Goal: Information Seeking & Learning: Find specific fact

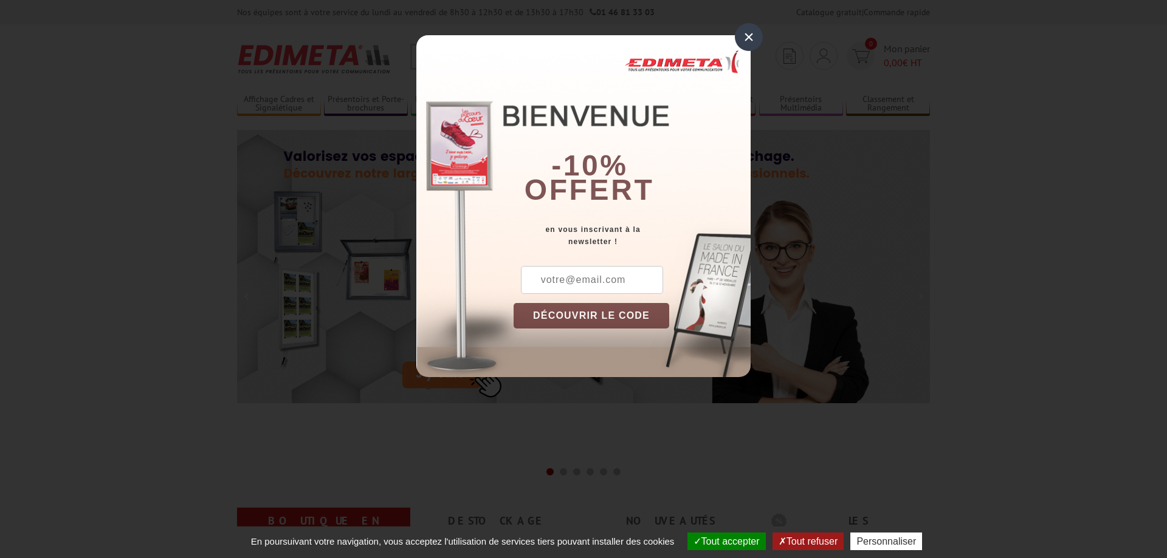
click at [755, 43] on div "×" at bounding box center [749, 37] width 28 height 28
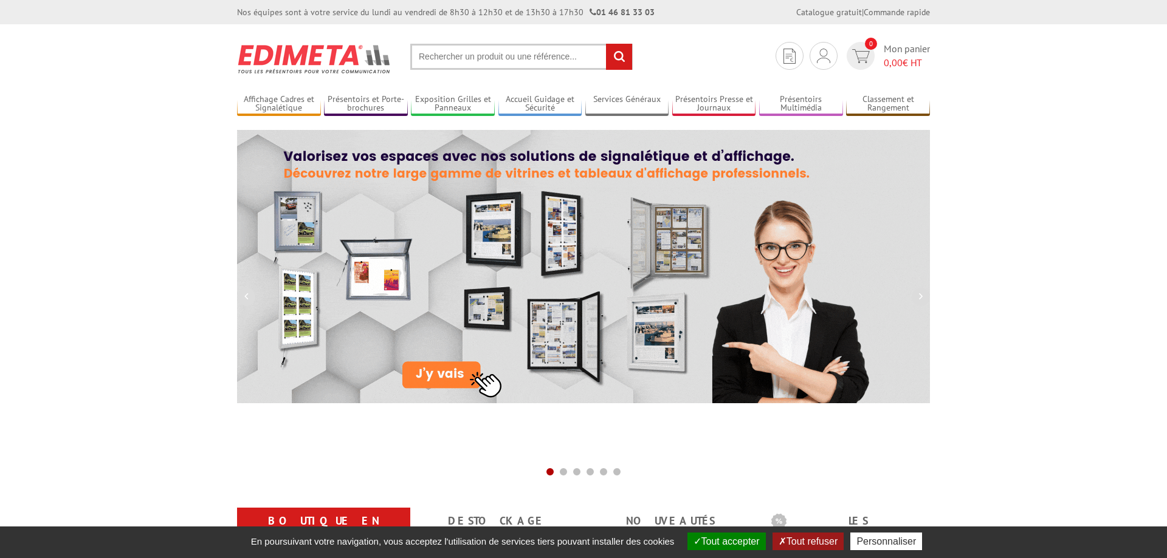
click at [499, 66] on input "text" at bounding box center [521, 57] width 222 height 26
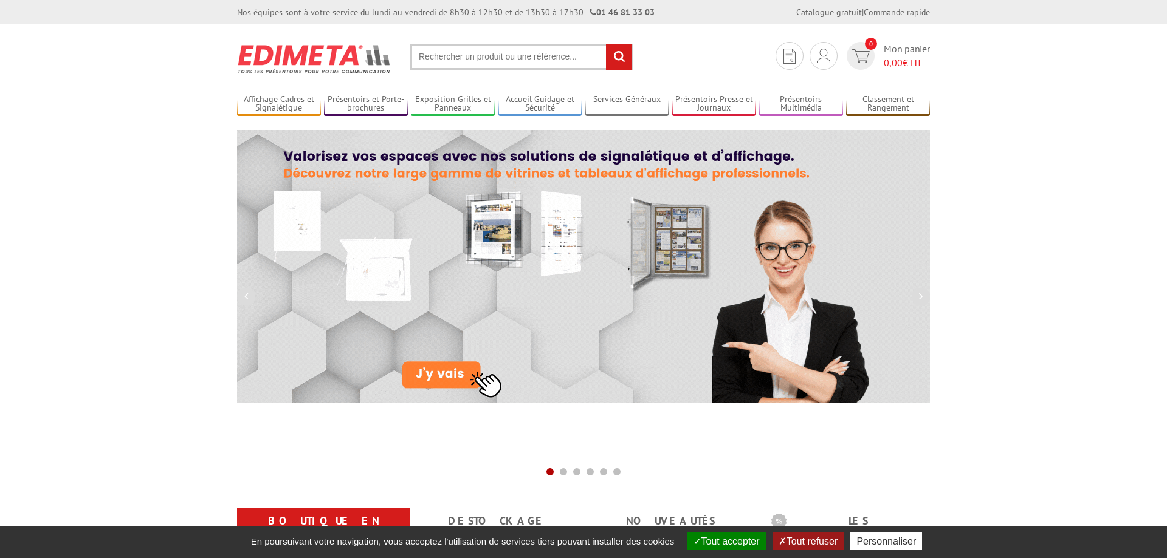
paste input "porte livres metal a accrocher sur grilles cdi etablissements scolaires"
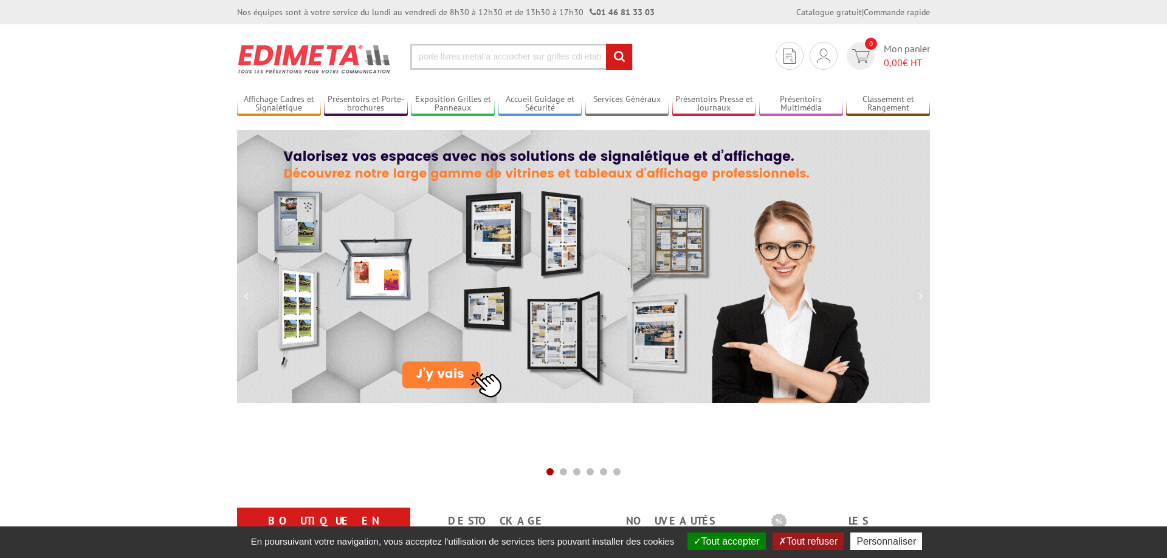
scroll to position [0, 77]
click at [465, 61] on input "porte livres metal a accrocher sur grilles cdi etablissements scolaires" at bounding box center [521, 57] width 222 height 26
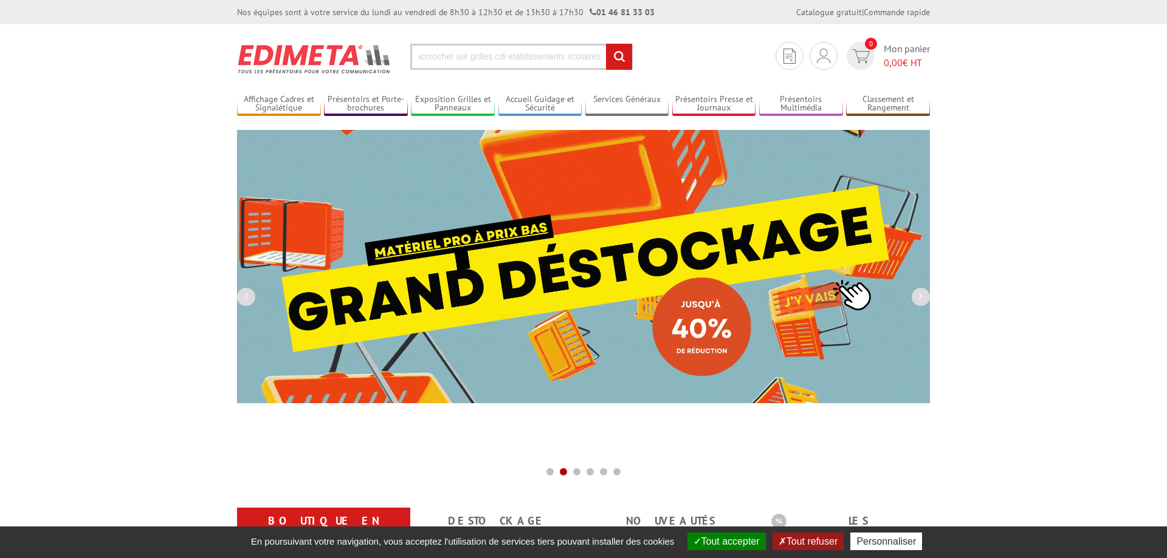
paste input "porte livres metal a accrocher sur grilles cdi etablissements scolaires"
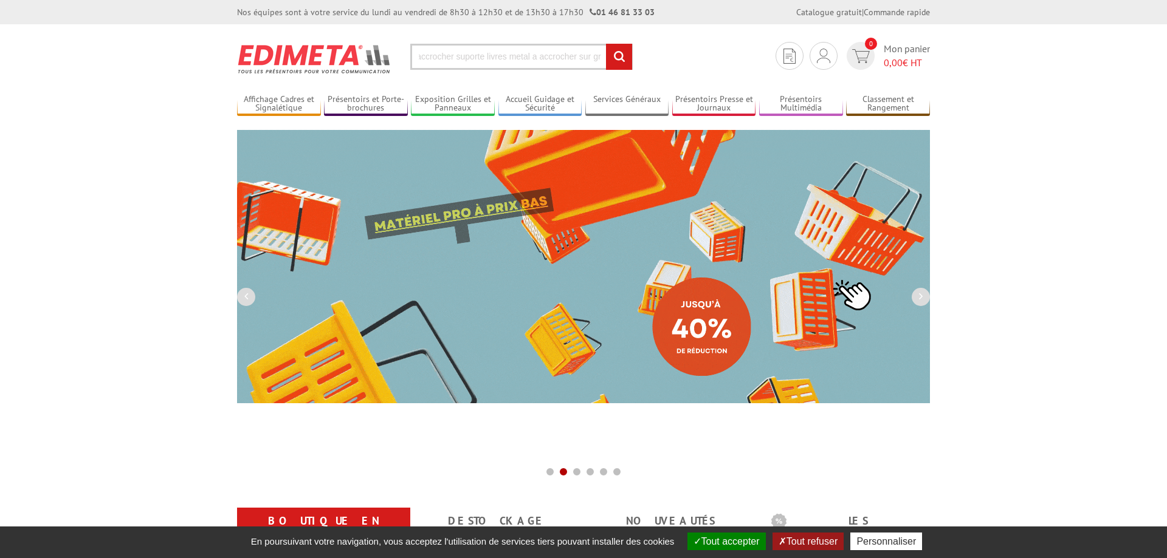
scroll to position [0, 199]
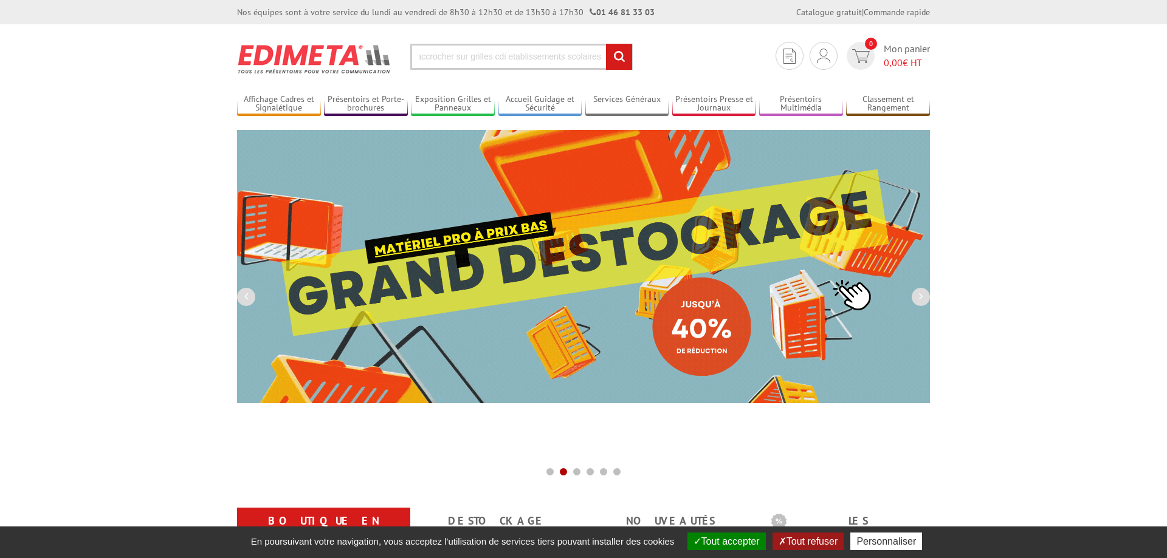
click at [466, 52] on input "porte livres metal a accrocher suporte livres metal a accrocher sur grilles cdi…" at bounding box center [521, 57] width 222 height 26
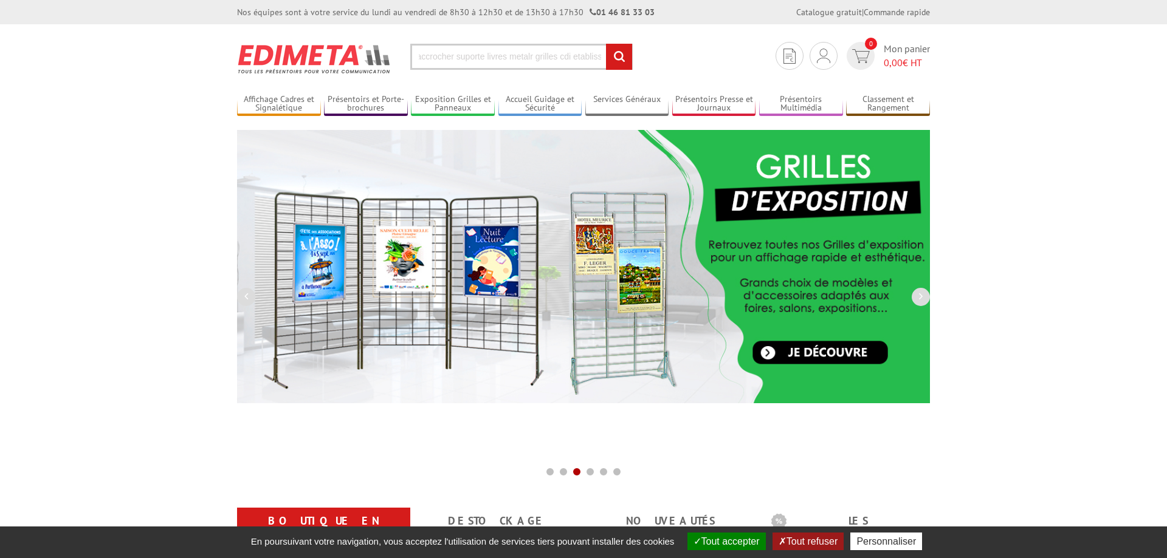
click at [451, 60] on input "porte livres metal a accrocher suporte livres metal a accrocher suporte livres …" at bounding box center [521, 57] width 222 height 26
click at [451, 58] on input "porte livres metal a accrocher suporte livres metal a accrocher suporte livres …" at bounding box center [521, 57] width 222 height 26
type input "porte livres metal a accrocher suporte livres metal a accrocher suporte livres …"
click at [715, 544] on button "Tout accepter" at bounding box center [726, 542] width 78 height 18
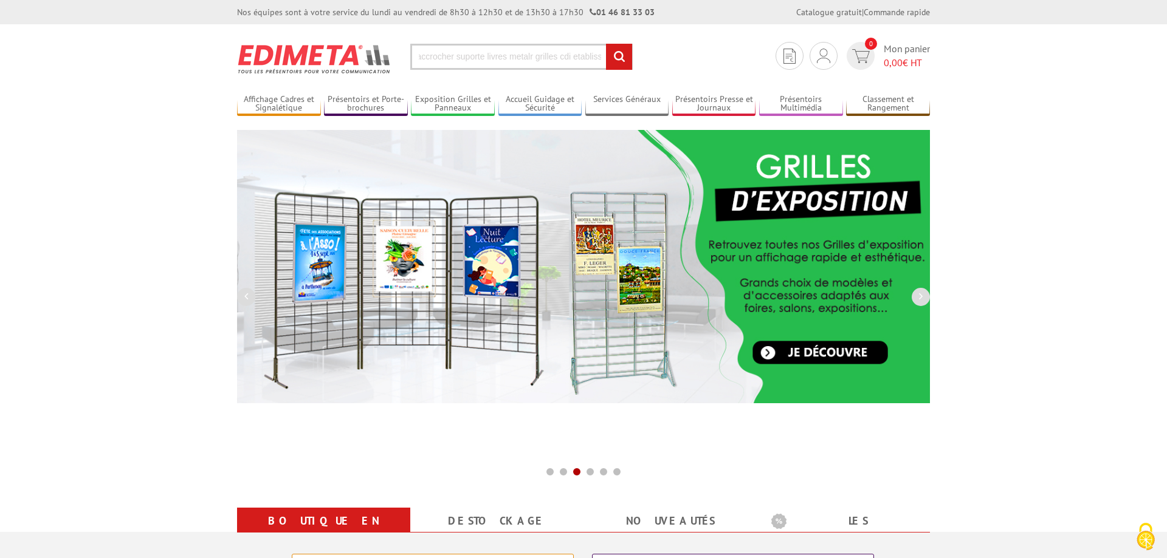
click at [438, 49] on input "porte livres metal a accrocher suporte livres metal a accrocher suporte livres …" at bounding box center [521, 57] width 222 height 26
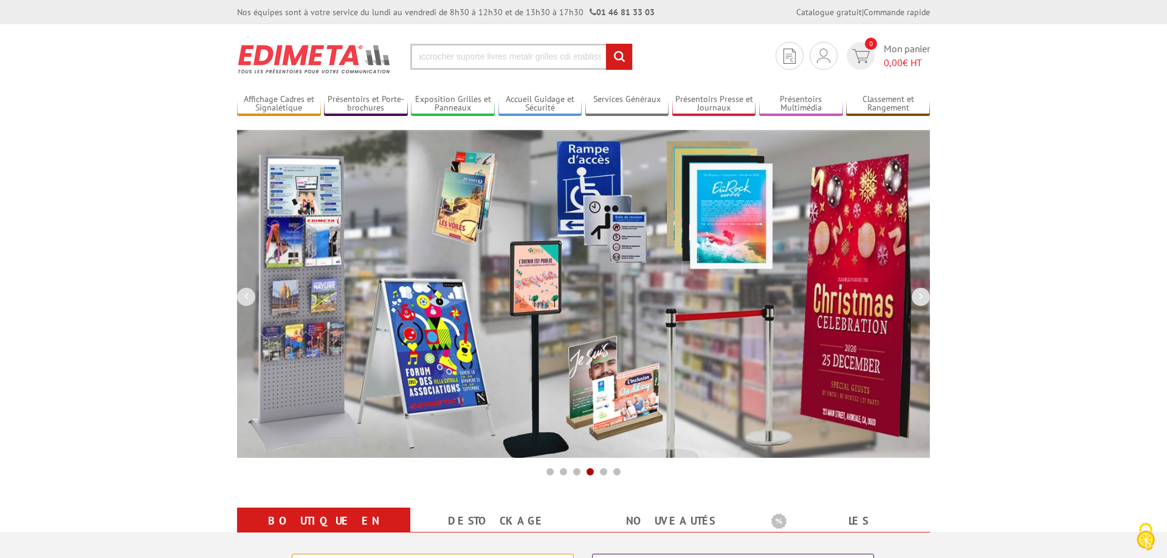
click at [439, 54] on input "porte livres metal a accrocher suporte livres metal a accrocher suporte livres …" at bounding box center [521, 57] width 222 height 26
click at [615, 55] on input "rechercher" at bounding box center [619, 57] width 26 height 26
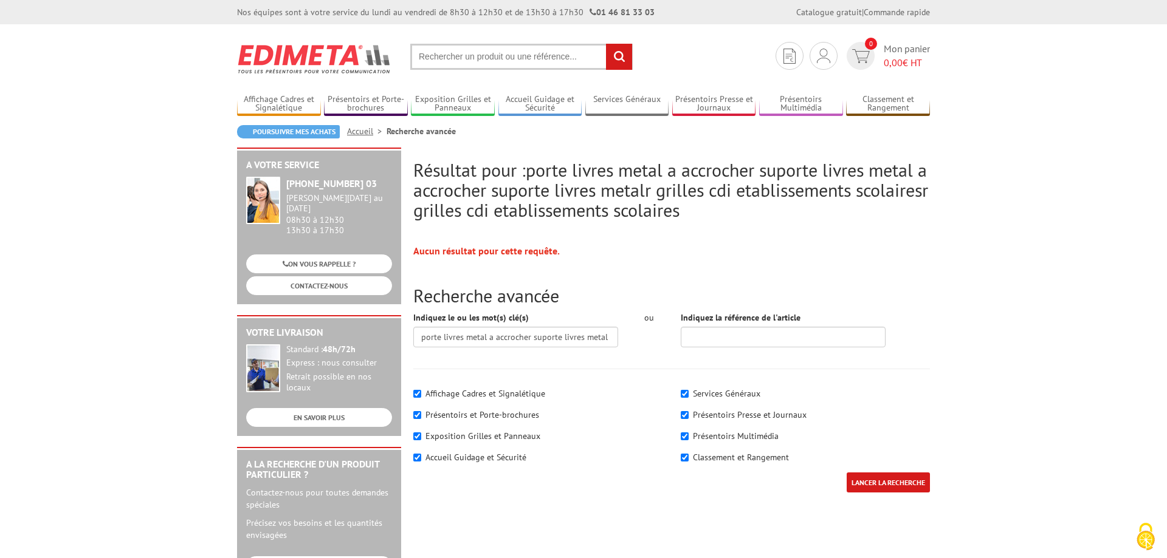
click at [465, 61] on input "text" at bounding box center [521, 57] width 222 height 26
type input "porte revues"
click at [606, 44] on input "rechercher" at bounding box center [619, 57] width 26 height 26
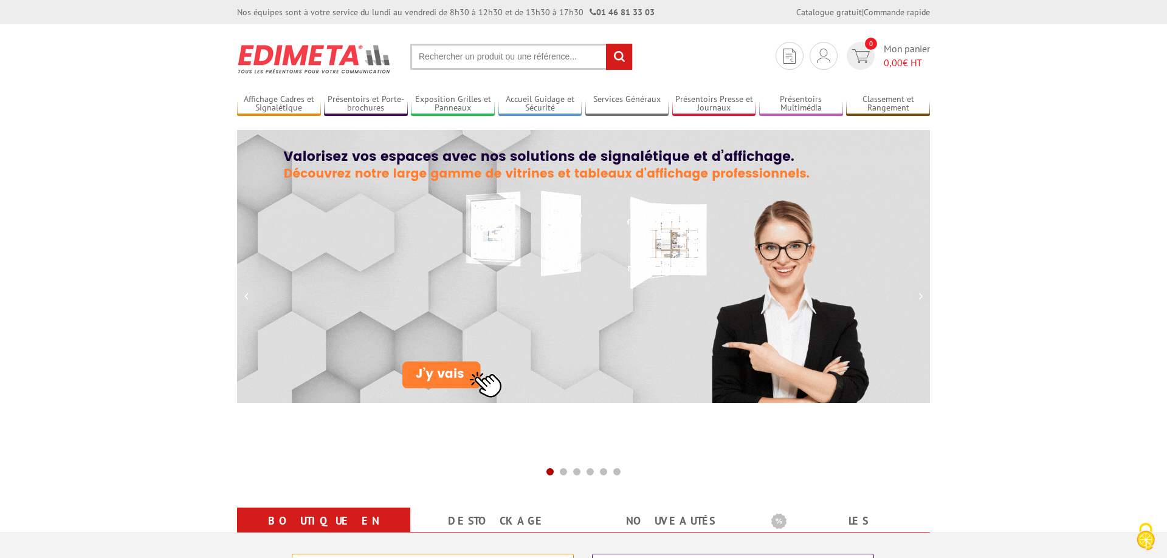
click at [434, 59] on input "text" at bounding box center [521, 57] width 222 height 26
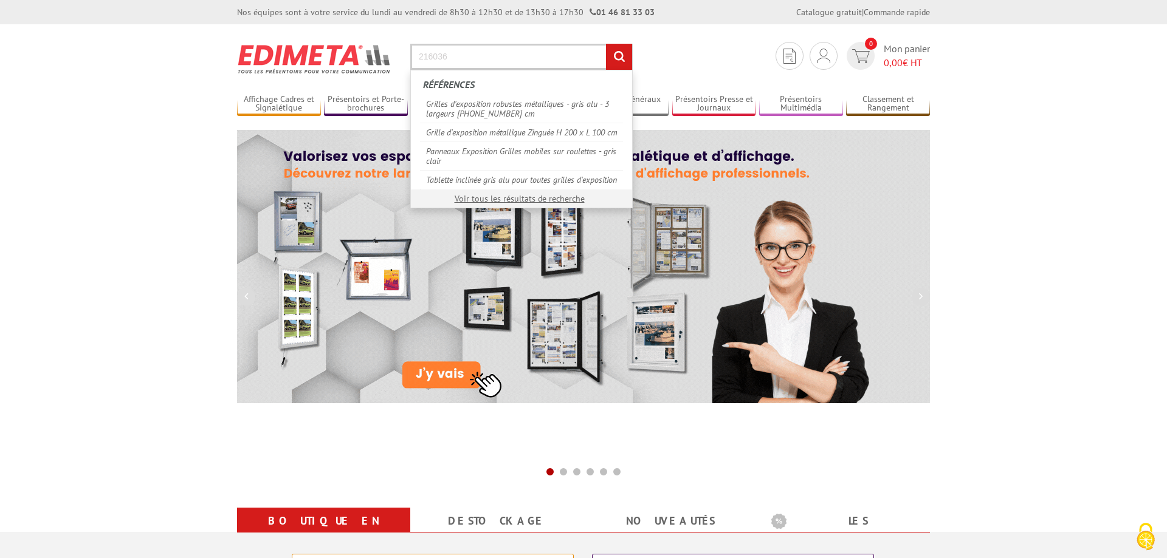
type input "216036"
click at [611, 61] on input "rechercher" at bounding box center [619, 57] width 26 height 26
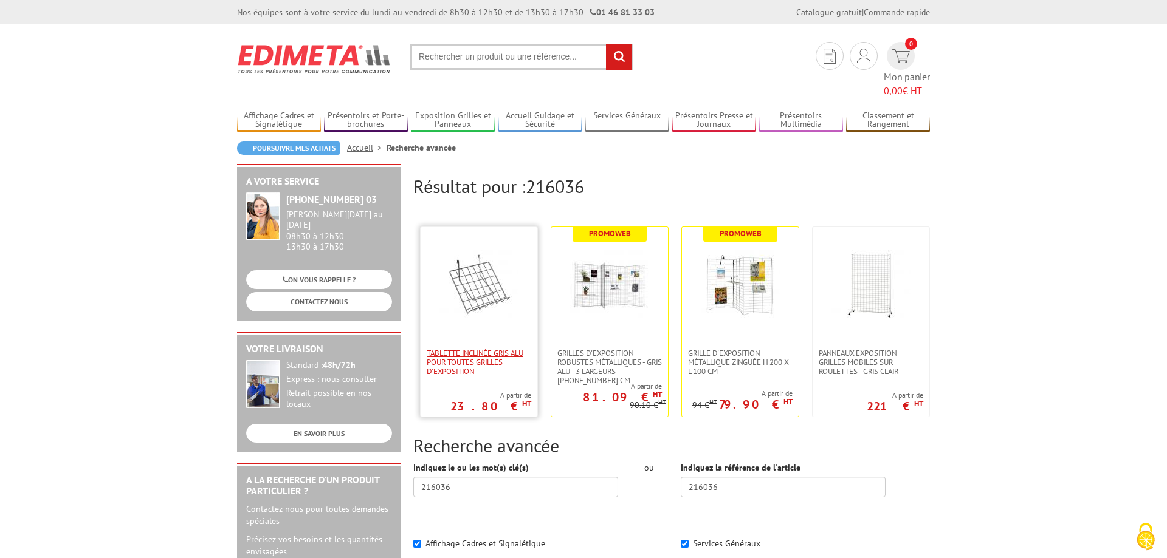
click at [478, 349] on span "Tablette inclinée gris alu pour toutes grilles d'exposition" at bounding box center [479, 362] width 105 height 27
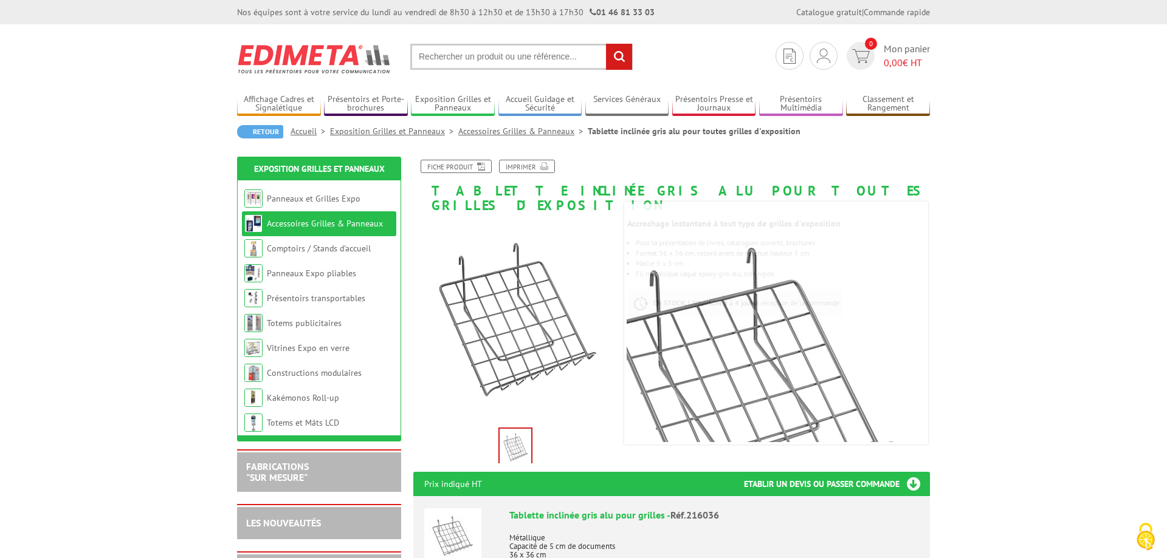
click at [447, 70] on section "Je me connecte Nouveau client ? Inscrivez-vous 0 Mon panier 0,00 € HT recherche…" at bounding box center [583, 52] width 693 height 57
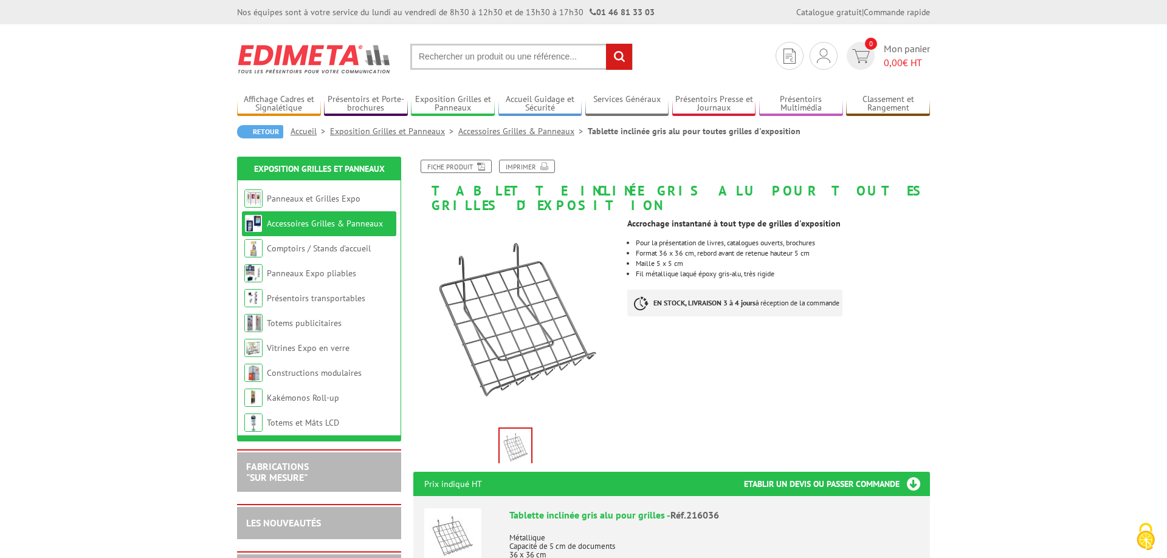
click at [446, 59] on input "text" at bounding box center [521, 57] width 222 height 26
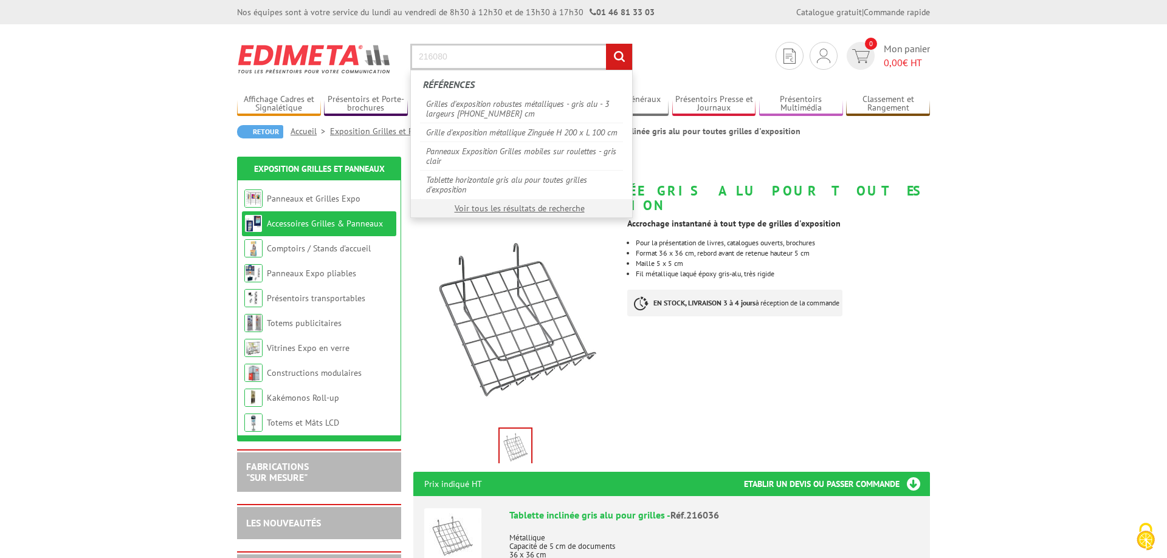
type input "216080"
click at [611, 59] on input "rechercher" at bounding box center [619, 57] width 26 height 26
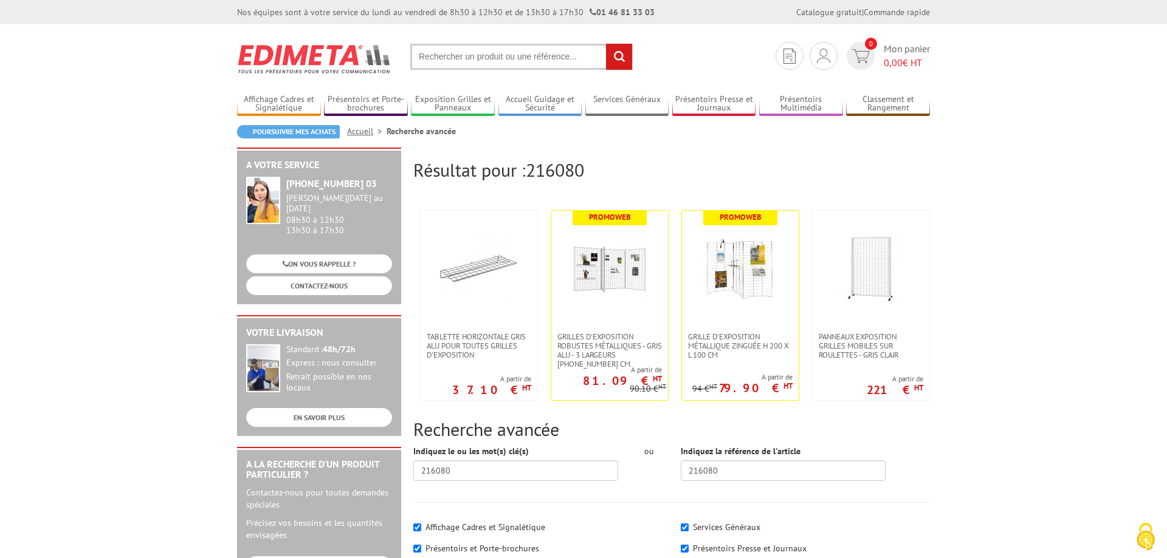
click at [431, 55] on input "text" at bounding box center [521, 57] width 222 height 26
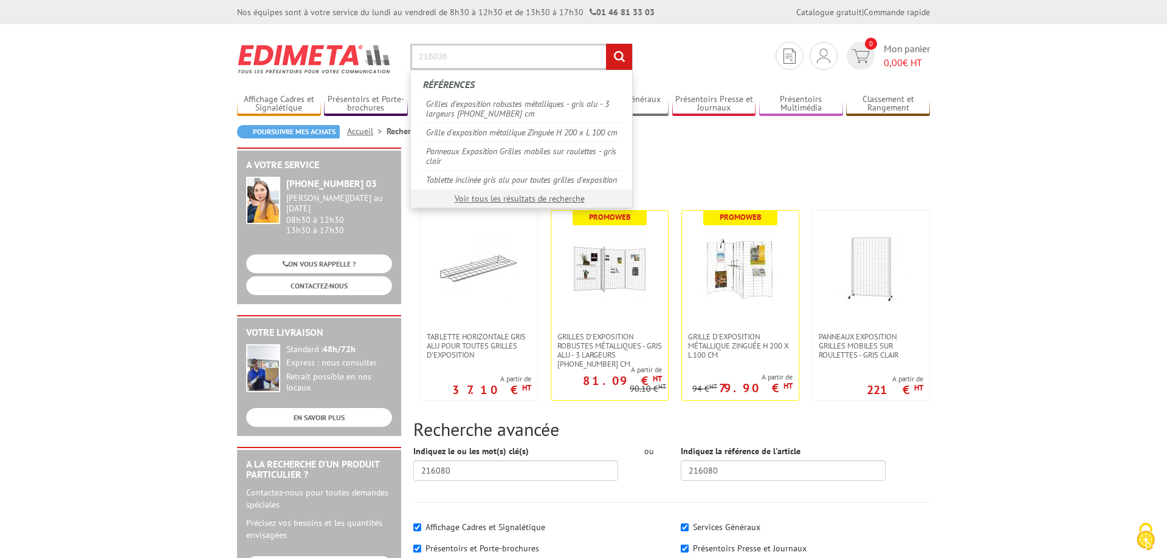
type input "216036"
click at [619, 61] on input "rechercher" at bounding box center [619, 57] width 26 height 26
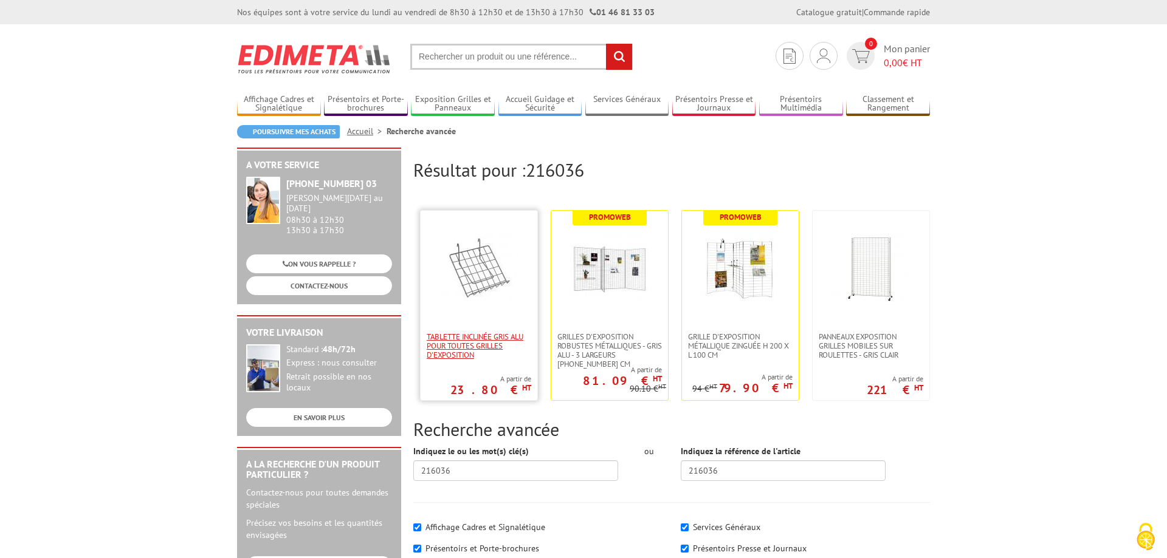
click at [489, 348] on span "Tablette inclinée gris alu pour toutes grilles d'exposition" at bounding box center [479, 345] width 105 height 27
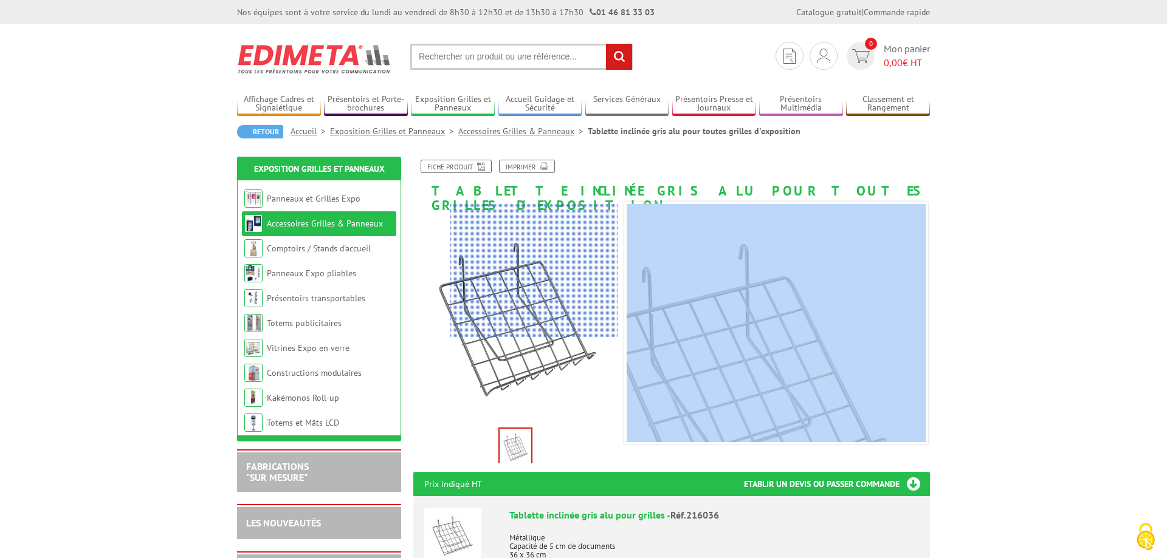
drag, startPoint x: 433, startPoint y: 192, endPoint x: 547, endPoint y: 256, distance: 131.1
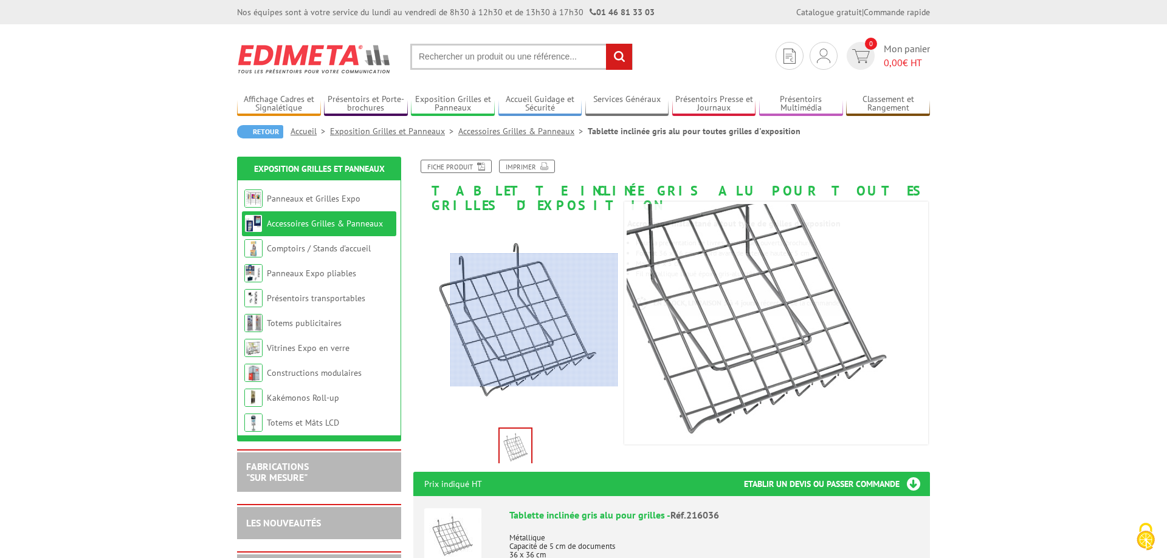
click at [538, 320] on div at bounding box center [534, 320] width 168 height 134
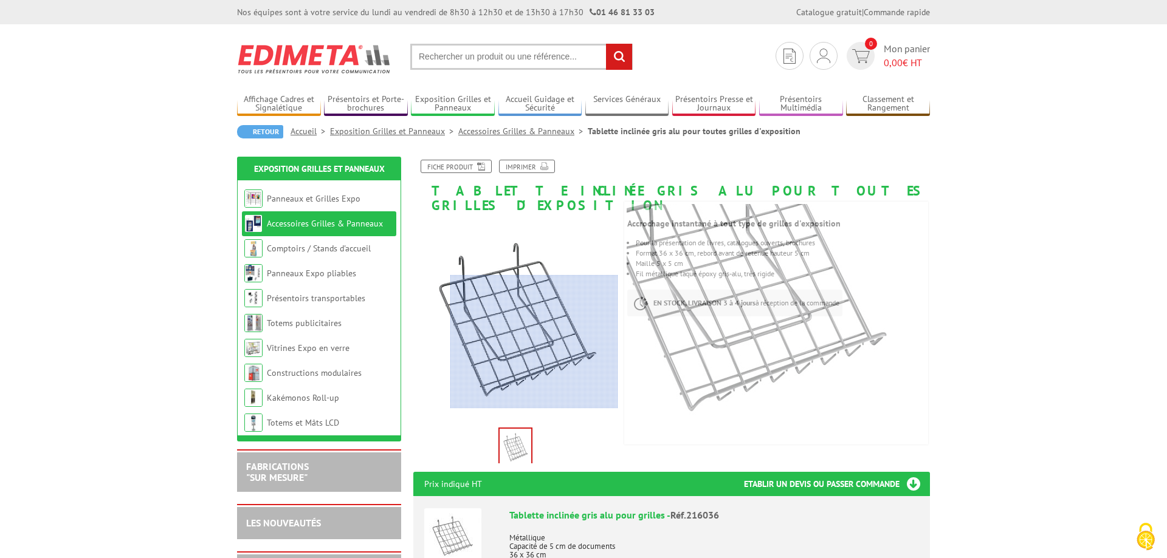
click at [596, 377] on div at bounding box center [534, 342] width 168 height 134
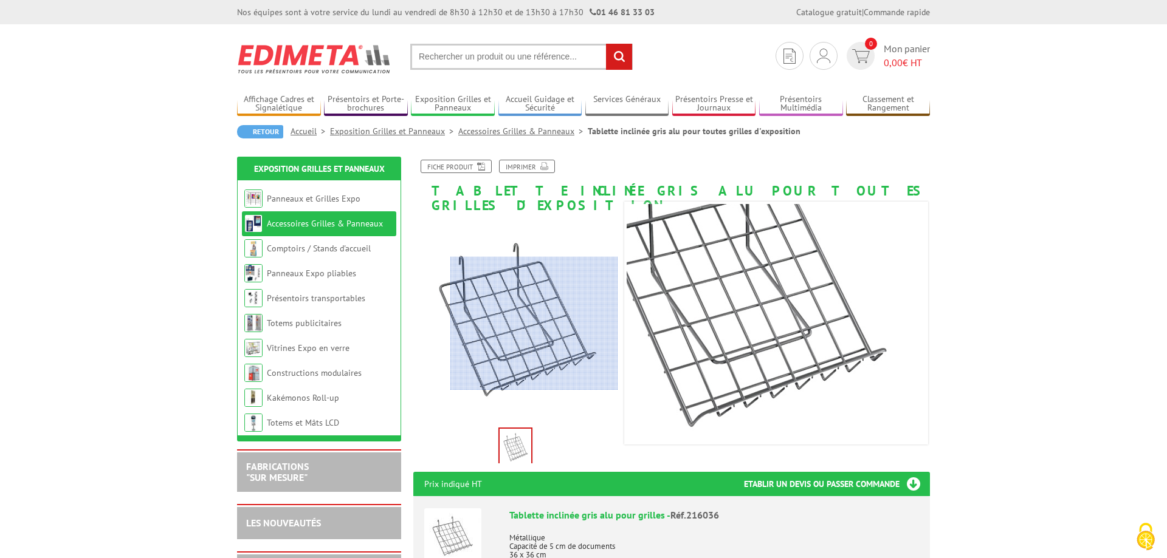
click at [556, 324] on div at bounding box center [534, 324] width 168 height 134
click at [556, 323] on div at bounding box center [534, 323] width 168 height 134
click at [555, 323] on div at bounding box center [534, 323] width 168 height 134
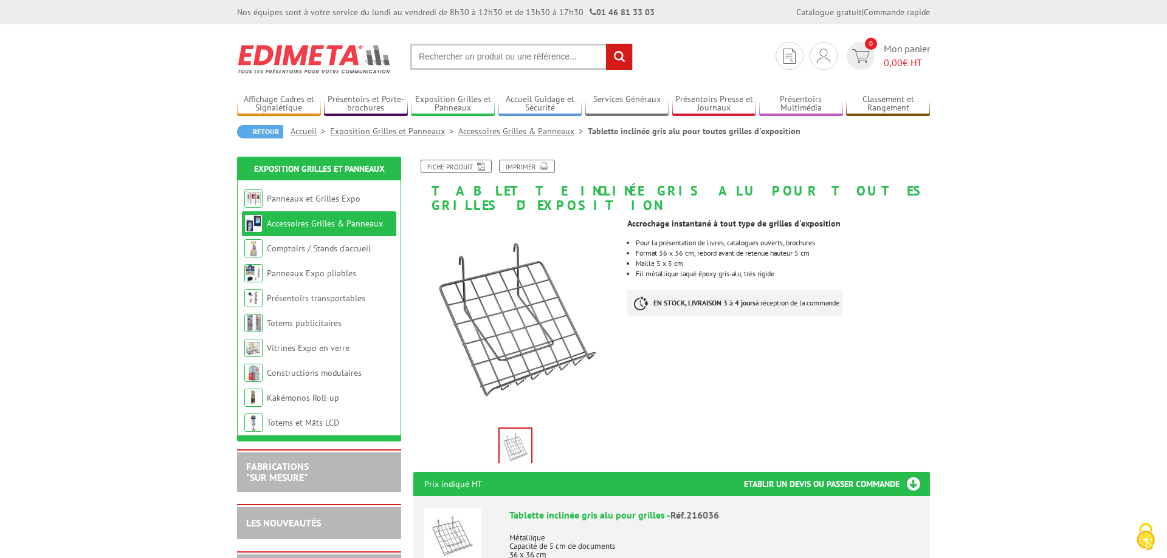
click at [711, 306] on div "Accrochage instantané à tout type de grilles d'exposition Pour la présentation …" at bounding box center [783, 271] width 312 height 116
